Goal: Information Seeking & Learning: Learn about a topic

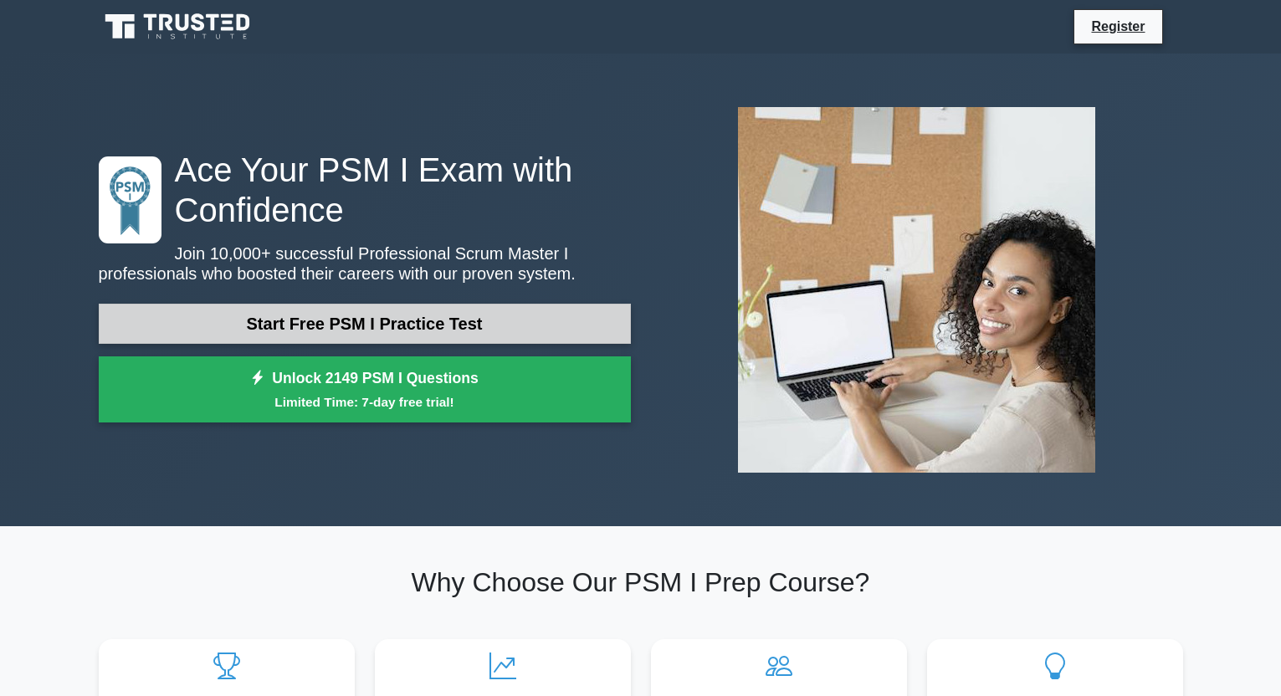
click at [439, 332] on link "Start Free PSM I Practice Test" at bounding box center [365, 324] width 532 height 40
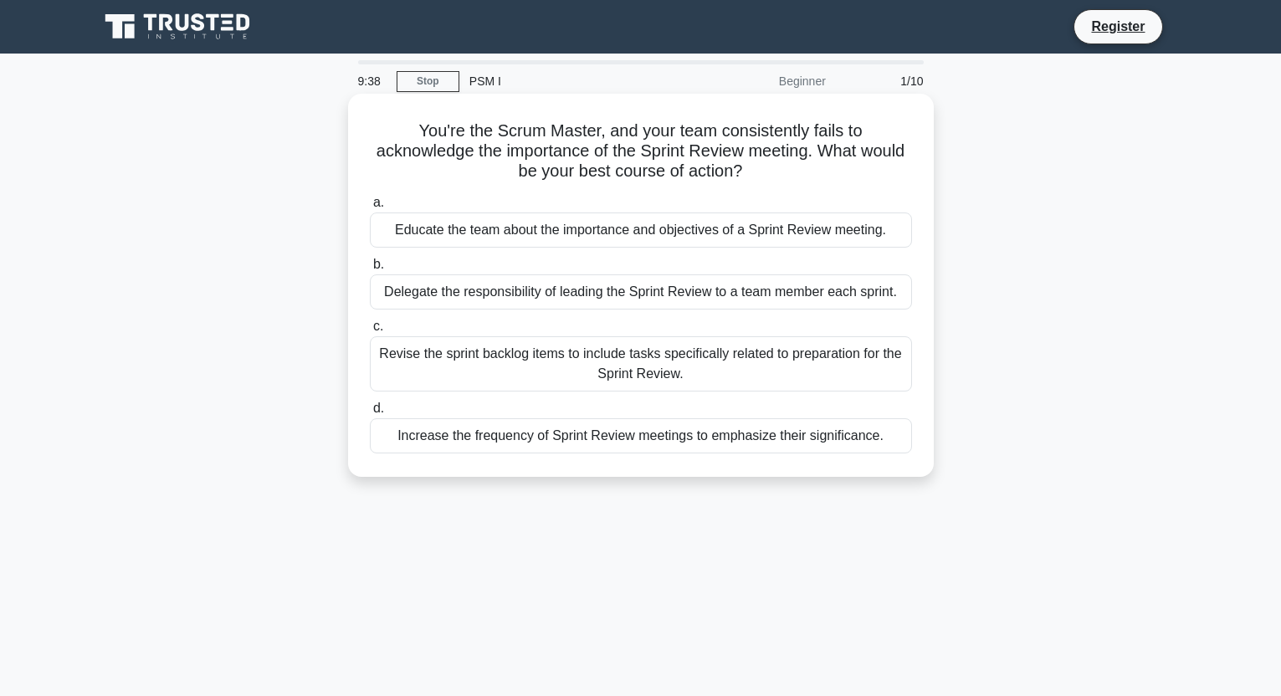
click at [724, 238] on div "Educate the team about the importance and objectives of a Sprint Review meeting." at bounding box center [641, 230] width 542 height 35
click at [370, 208] on input "a. Educate the team about the importance and objectives of a Sprint Review meet…" at bounding box center [370, 202] width 0 height 11
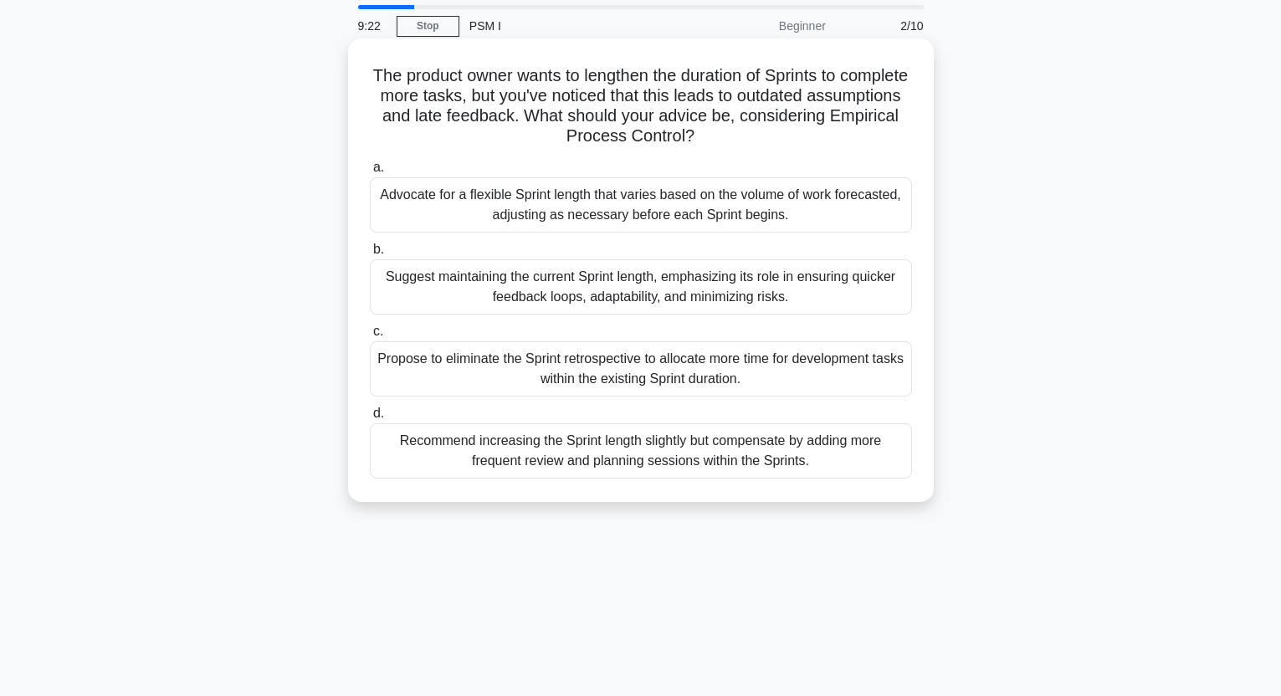
scroll to position [78, 0]
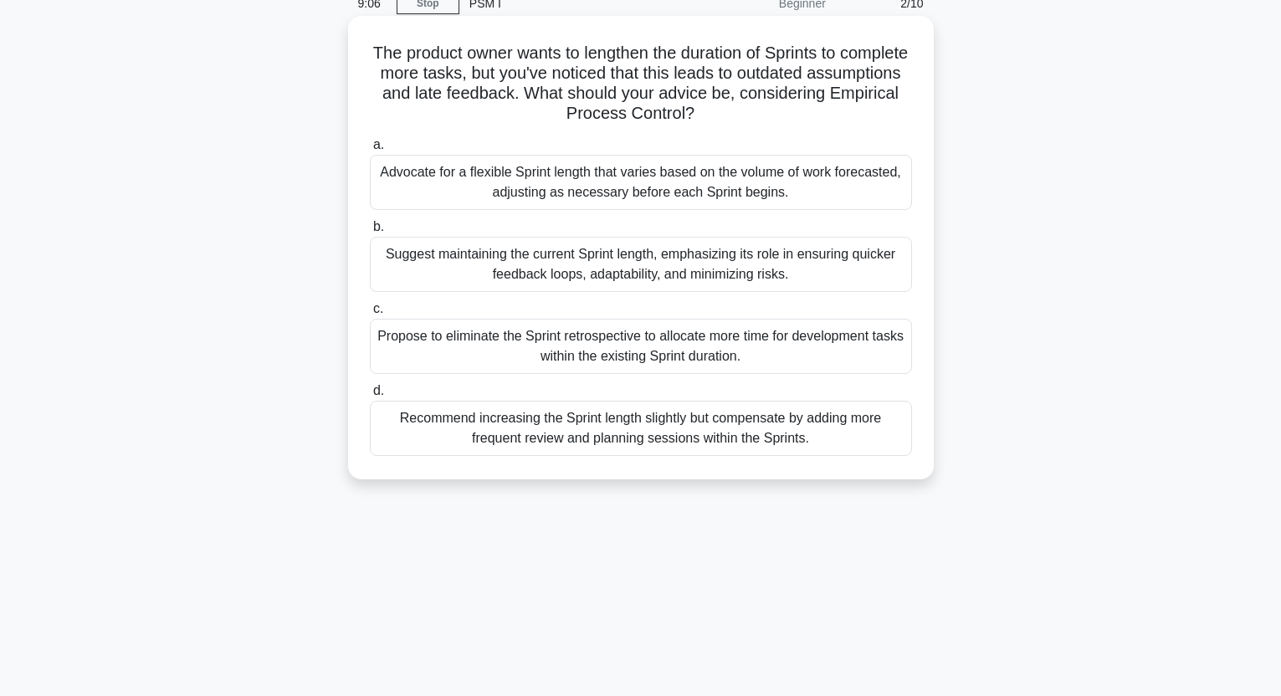
click at [761, 256] on div "Suggest maintaining the current Sprint length, emphasizing its role in ensuring…" at bounding box center [641, 264] width 542 height 55
click at [370, 233] on input "b. Suggest maintaining the current Sprint length, emphasizing its role in ensur…" at bounding box center [370, 227] width 0 height 11
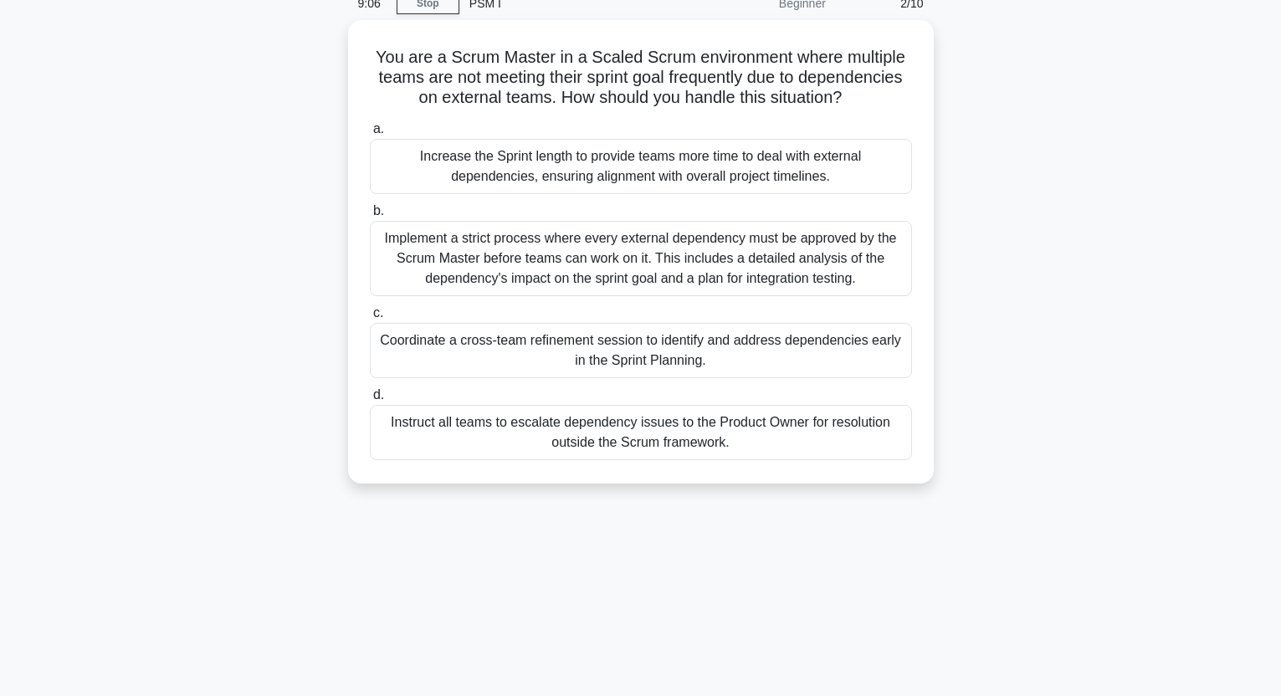
scroll to position [0, 0]
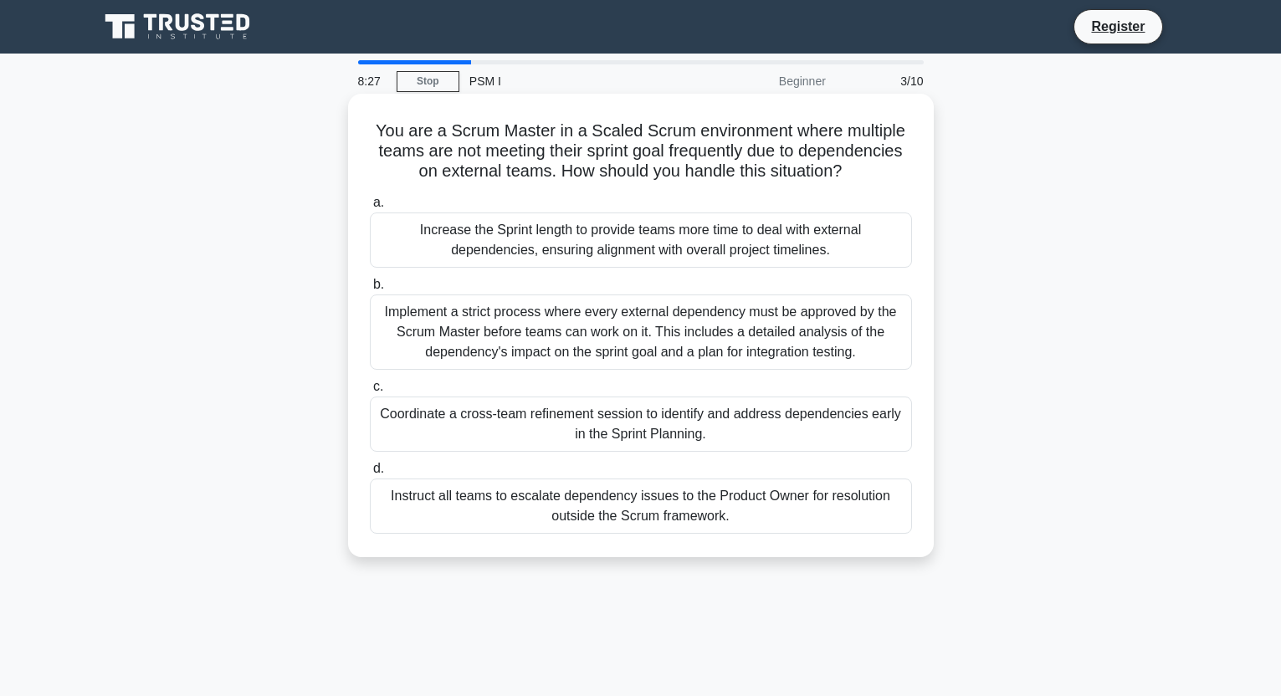
click at [757, 347] on div "Implement a strict process where every external dependency must be approved by …" at bounding box center [641, 332] width 542 height 75
click at [370, 290] on input "b. Implement a strict process where every external dependency must be approved …" at bounding box center [370, 284] width 0 height 11
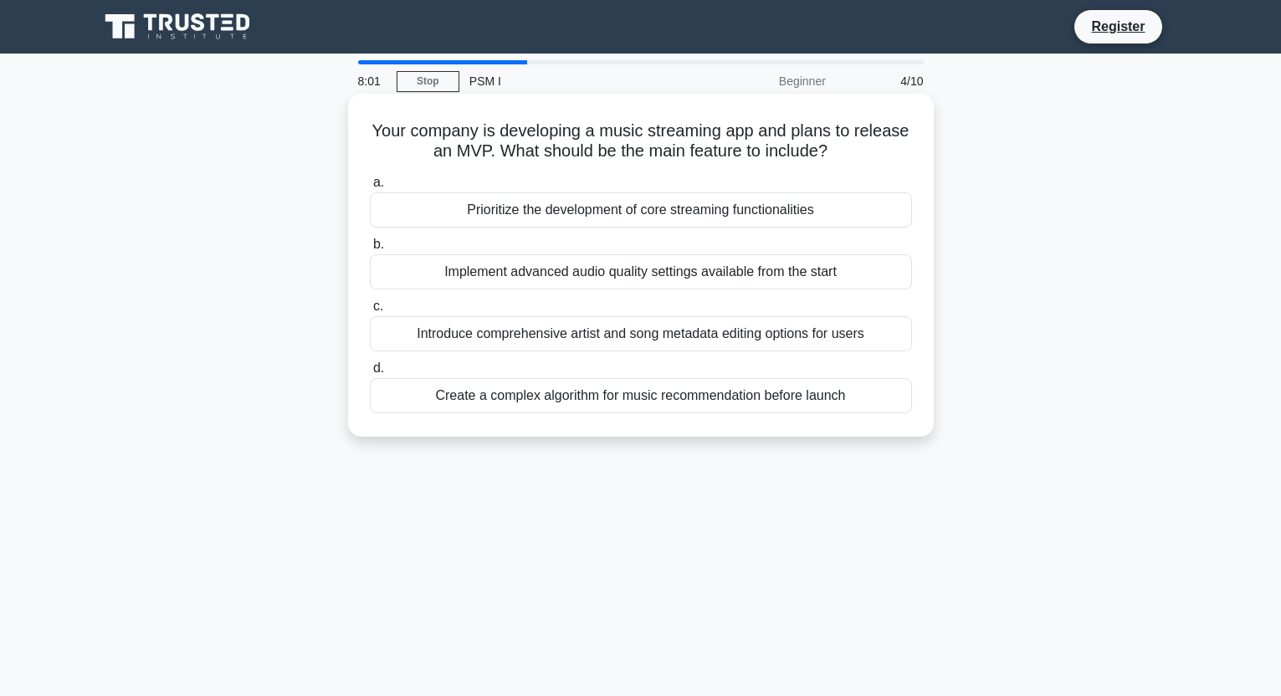
click at [802, 210] on div "Prioritize the development of core streaming functionalities" at bounding box center [641, 209] width 542 height 35
click at [370, 188] on input "a. Prioritize the development of core streaming functionalities" at bounding box center [370, 182] width 0 height 11
